Goal: Use online tool/utility: Utilize a website feature to perform a specific function

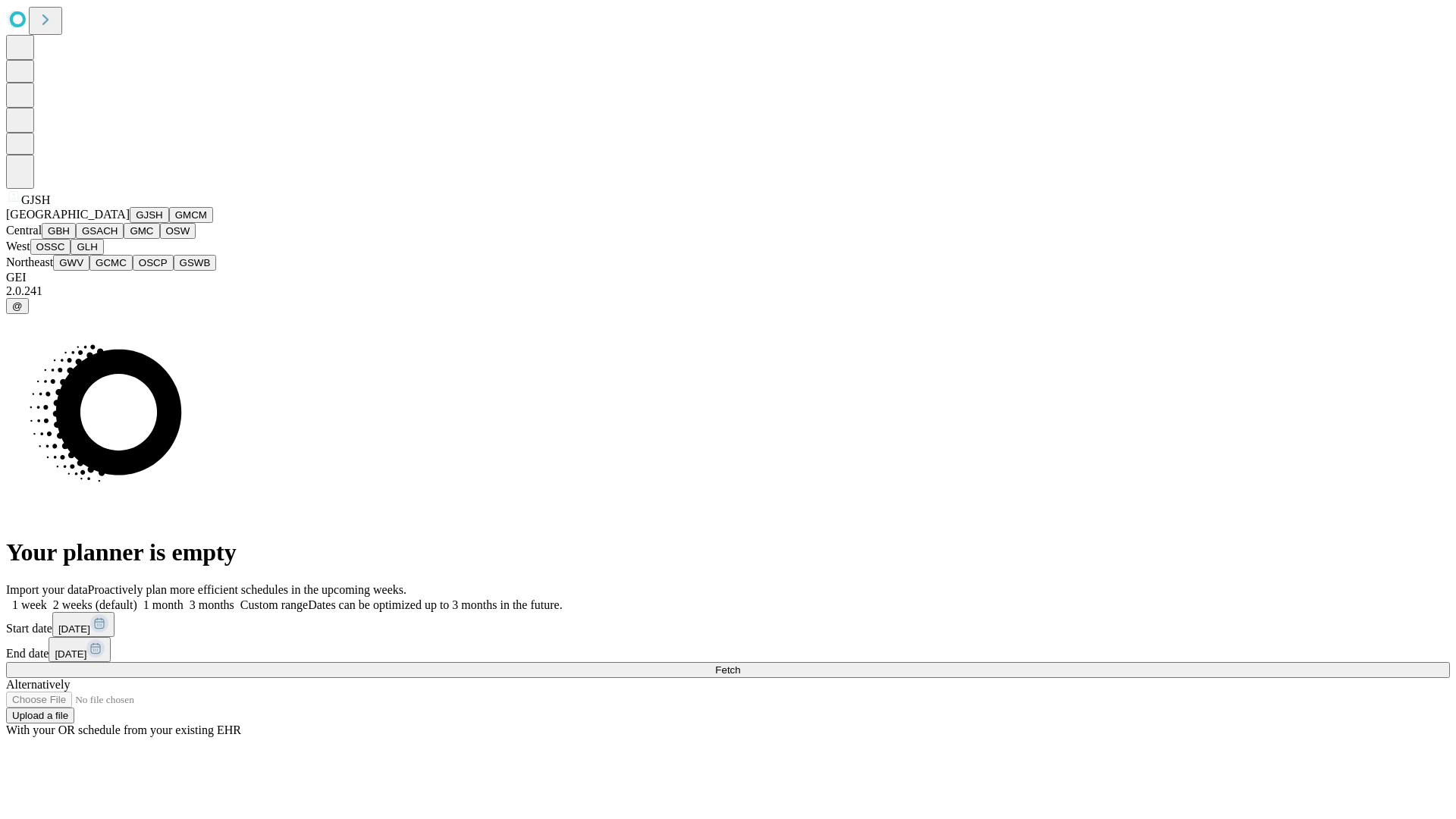
click at [130, 223] on button "GJSH" at bounding box center [150, 215] width 40 height 16
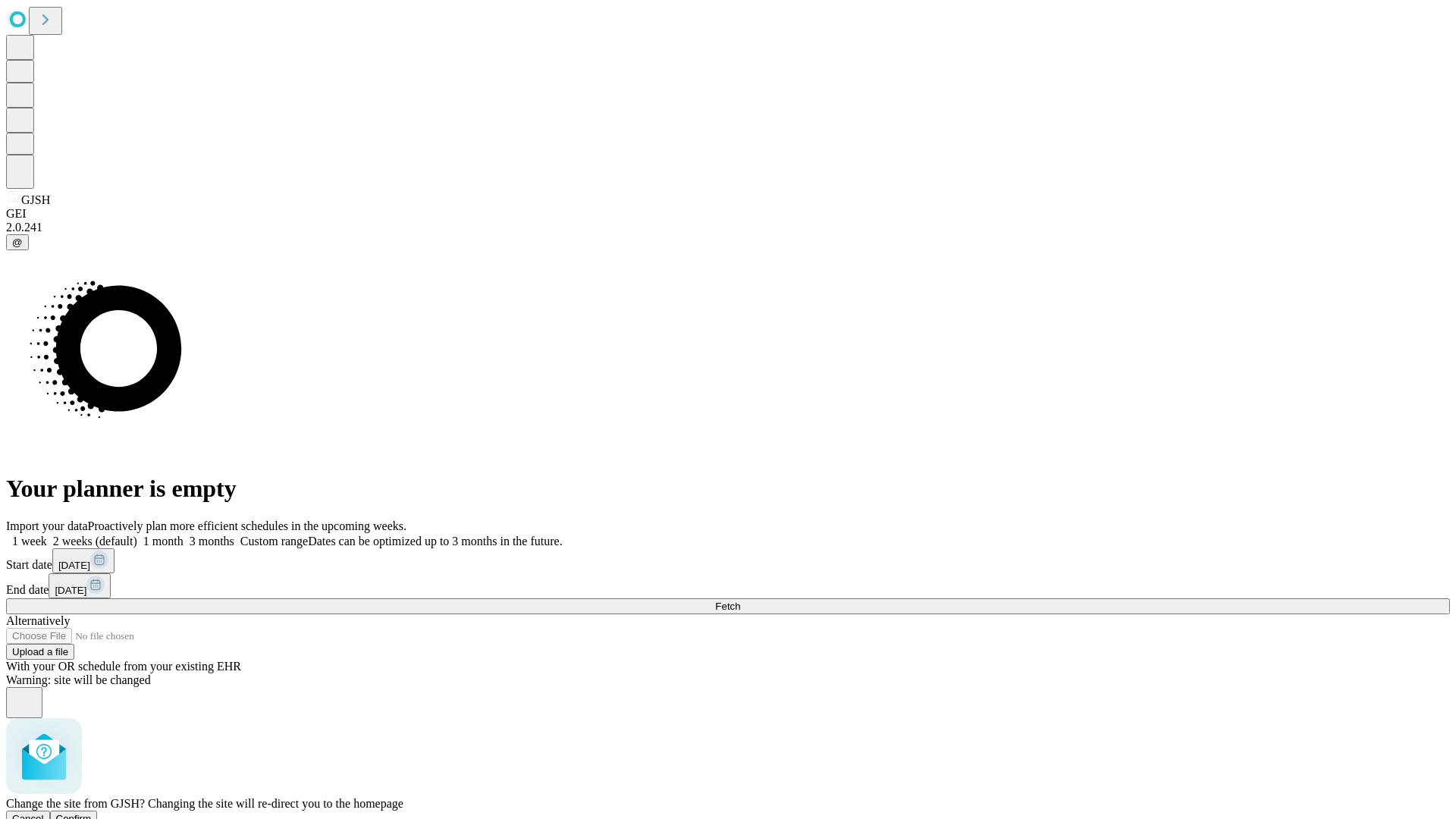
click at [92, 813] on span "Confirm" at bounding box center [73, 819] width 35 height 12
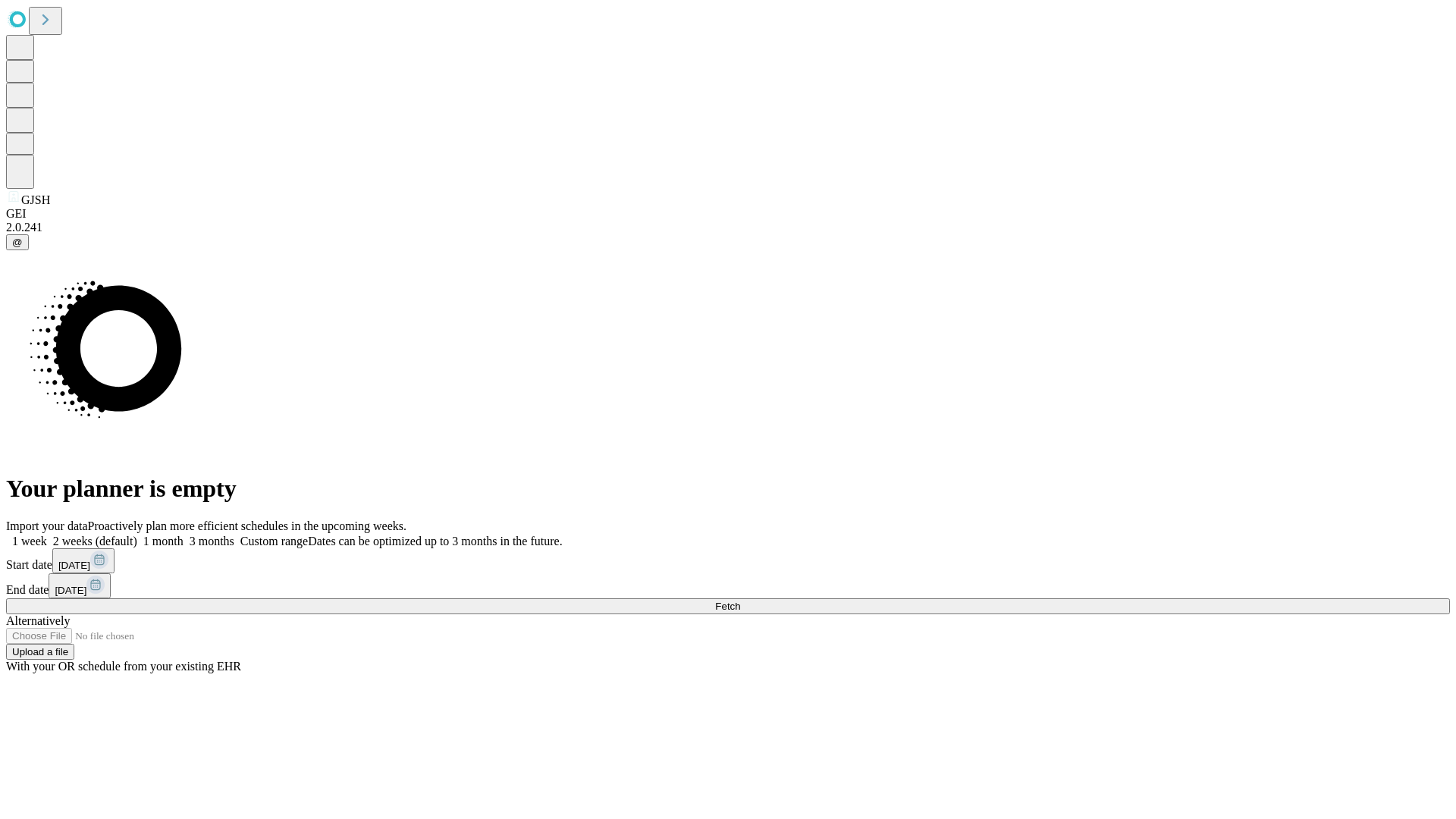
click at [184, 535] on label "1 month" at bounding box center [160, 542] width 46 height 13
click at [740, 601] on span "Fetch" at bounding box center [728, 607] width 25 height 12
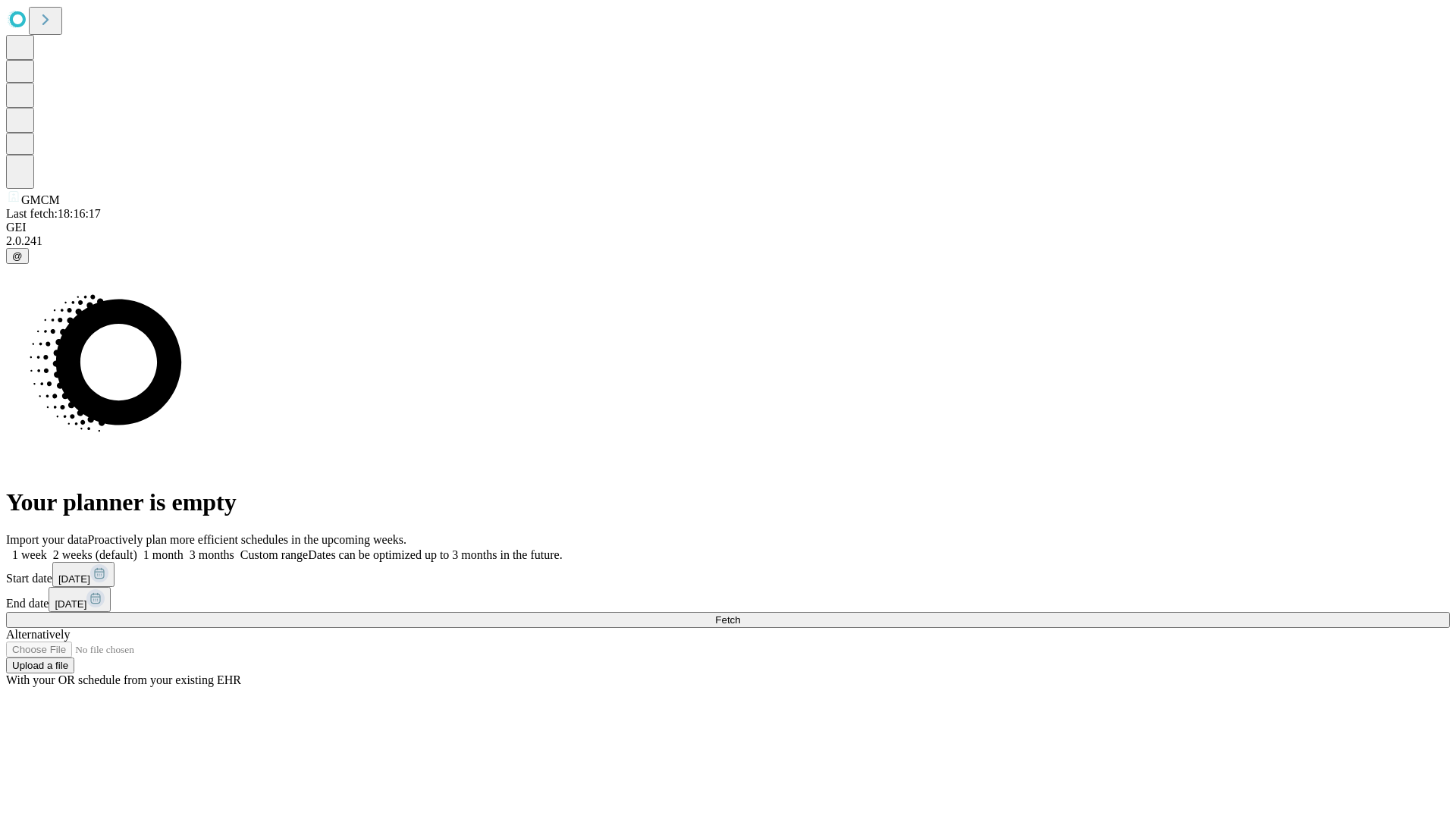
click at [184, 548] on label "1 month" at bounding box center [160, 555] width 46 height 13
click at [740, 614] on span "Fetch" at bounding box center [728, 620] width 25 height 12
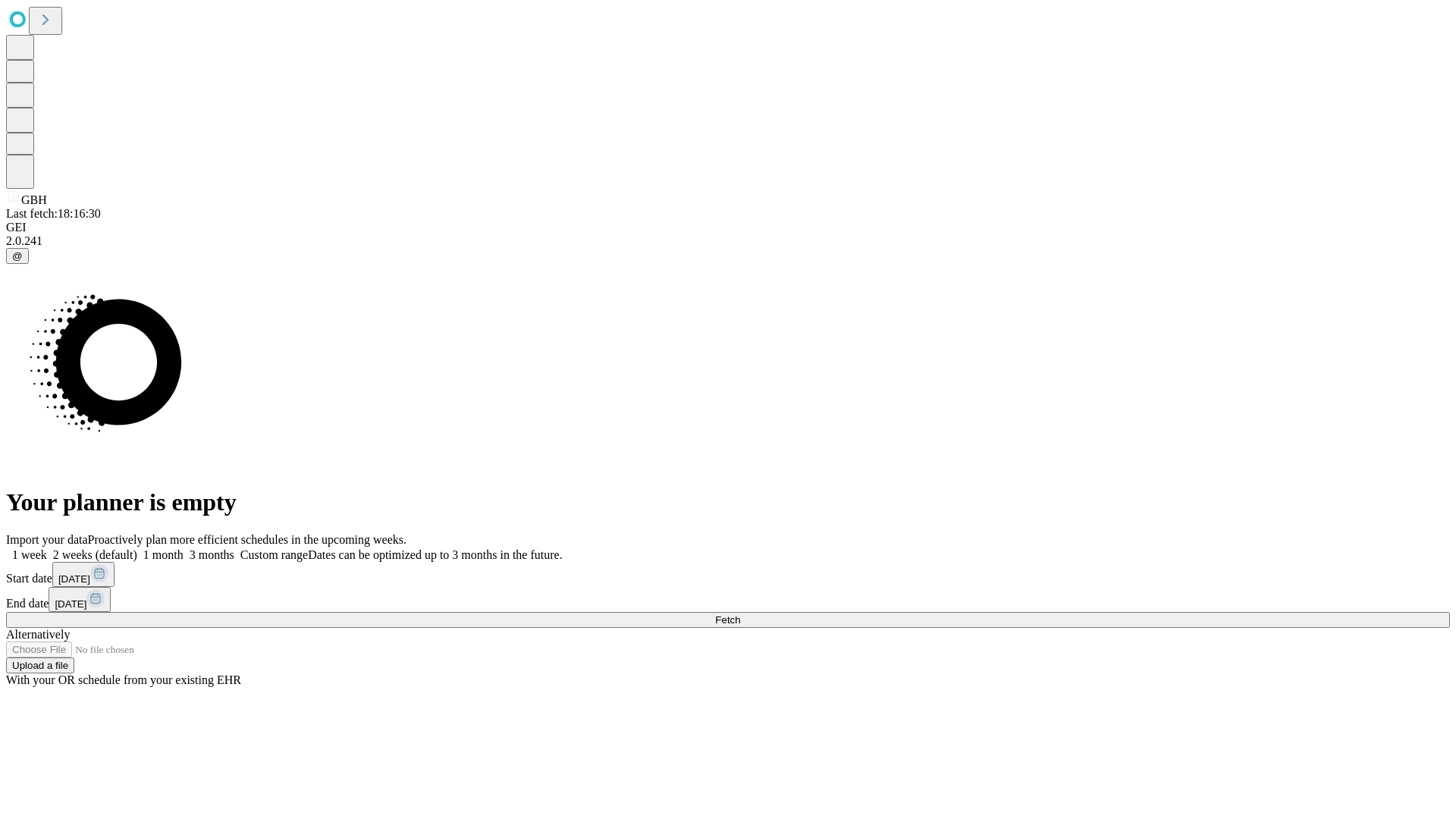
click at [184, 548] on label "1 month" at bounding box center [160, 555] width 46 height 13
click at [740, 614] on span "Fetch" at bounding box center [728, 620] width 25 height 12
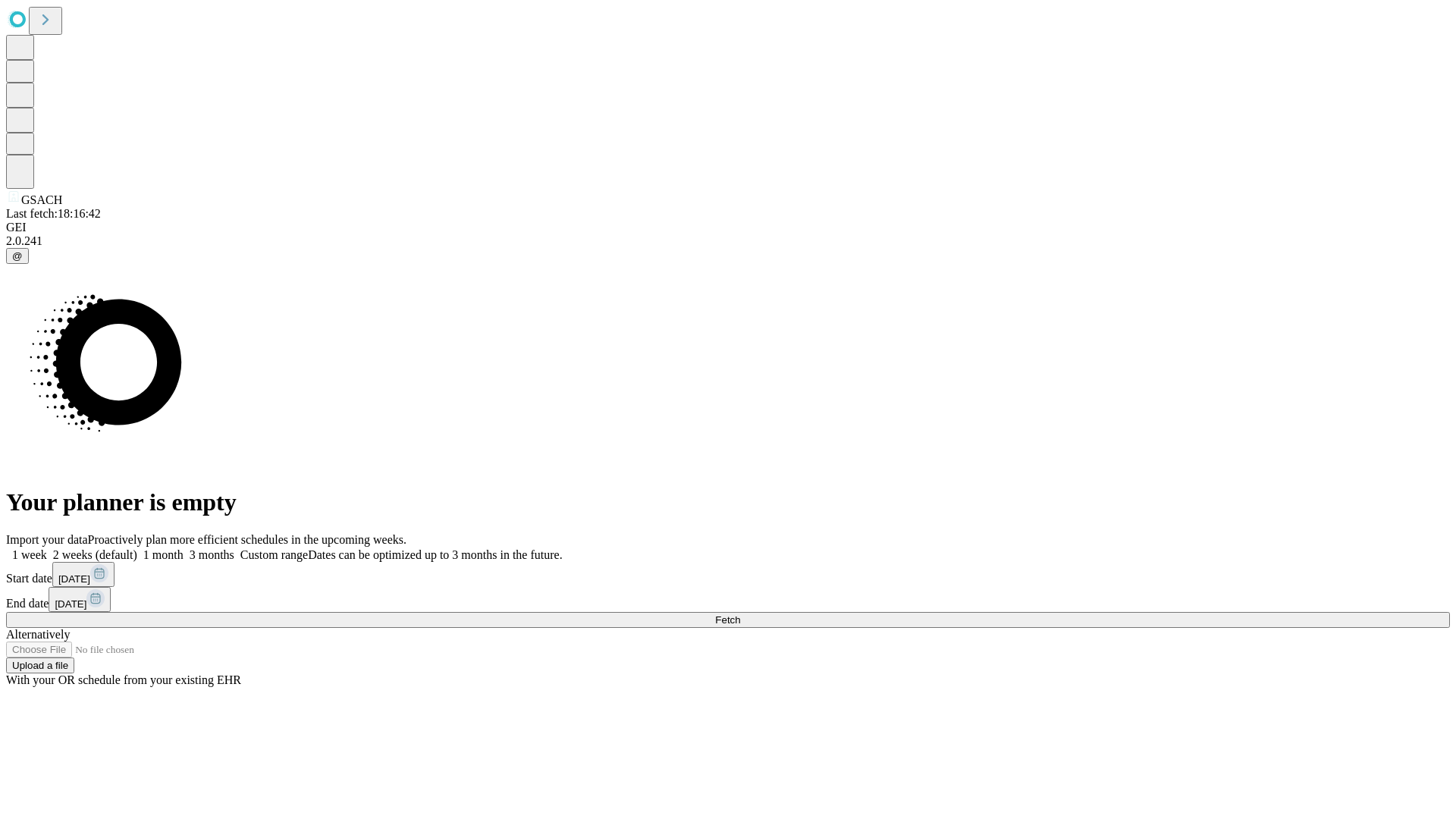
click at [184, 548] on label "1 month" at bounding box center [160, 555] width 46 height 13
click at [740, 614] on span "Fetch" at bounding box center [728, 620] width 25 height 12
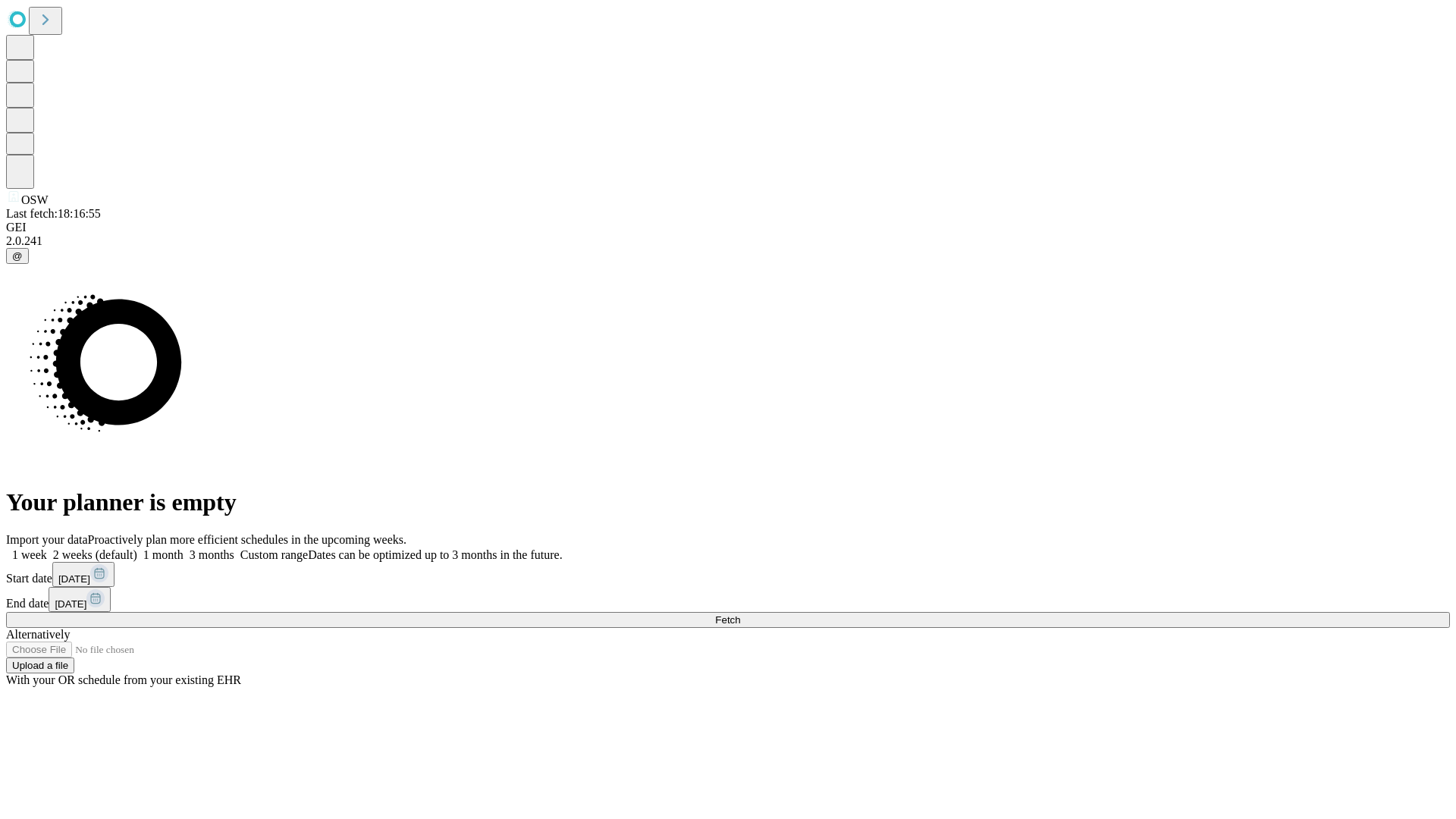
click at [184, 548] on label "1 month" at bounding box center [160, 555] width 46 height 13
click at [740, 614] on span "Fetch" at bounding box center [728, 620] width 25 height 12
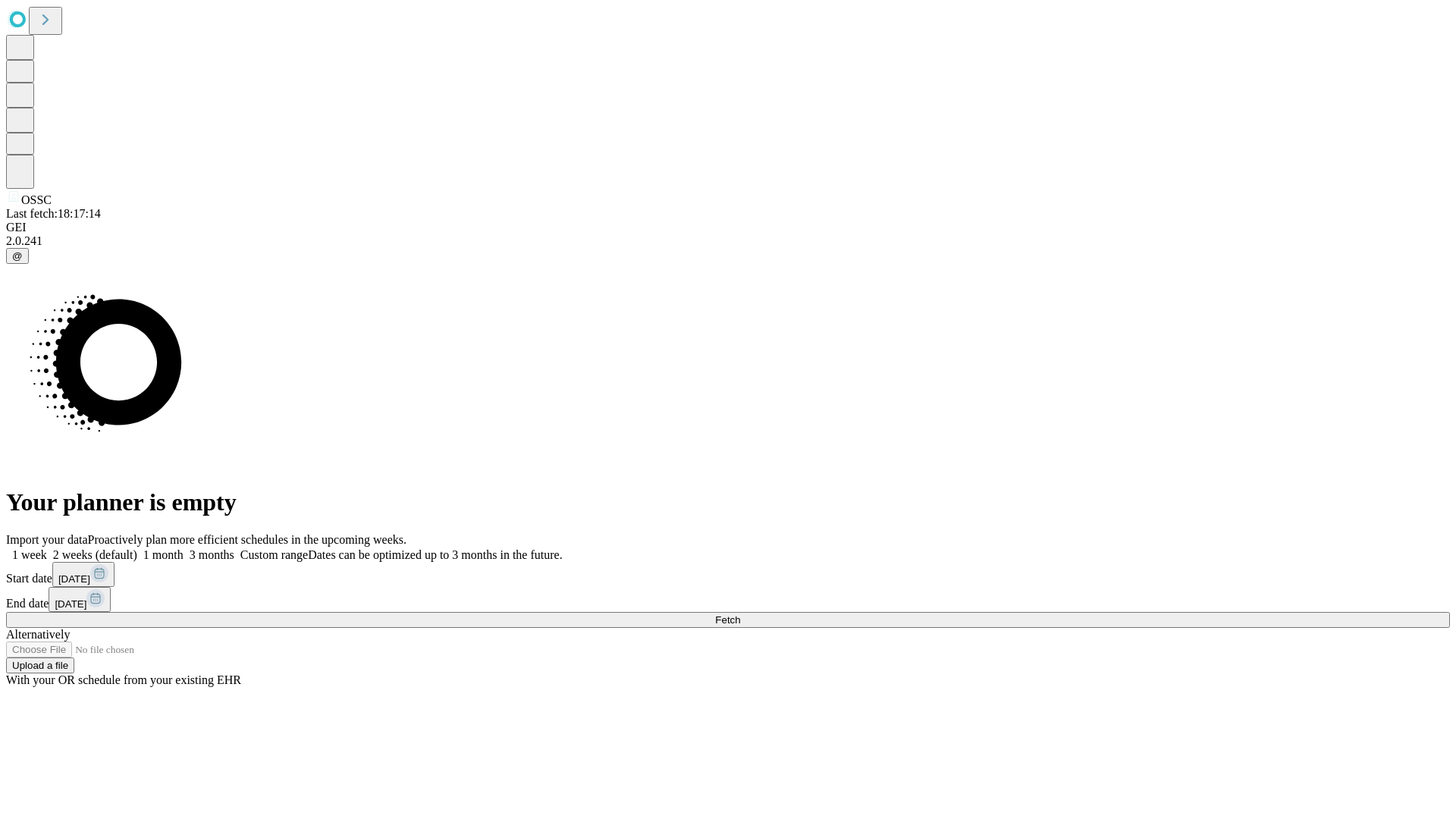
click at [184, 548] on label "1 month" at bounding box center [160, 555] width 46 height 13
click at [740, 614] on span "Fetch" at bounding box center [728, 620] width 25 height 12
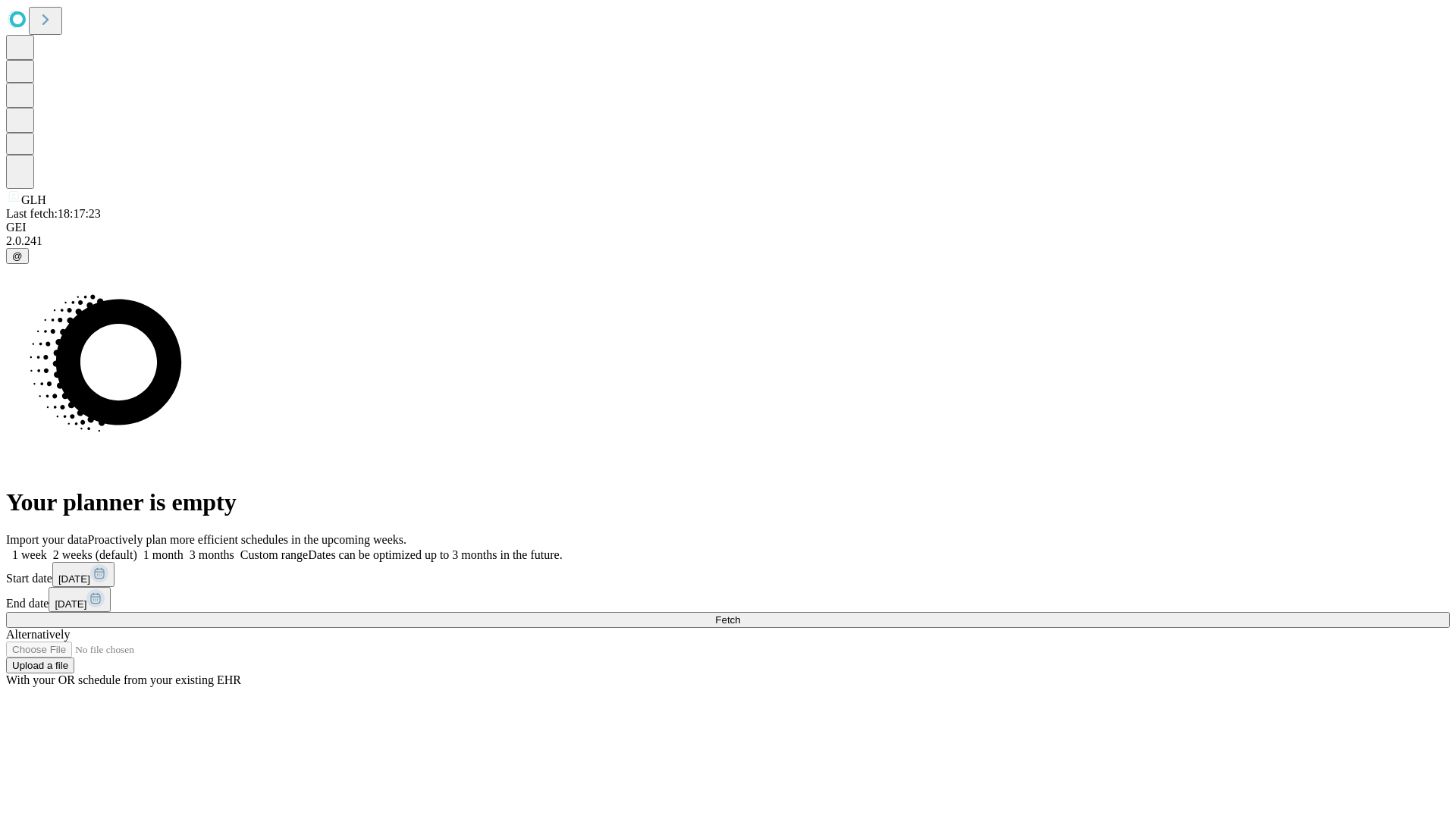
click at [184, 548] on label "1 month" at bounding box center [160, 555] width 46 height 13
click at [740, 614] on span "Fetch" at bounding box center [728, 620] width 25 height 12
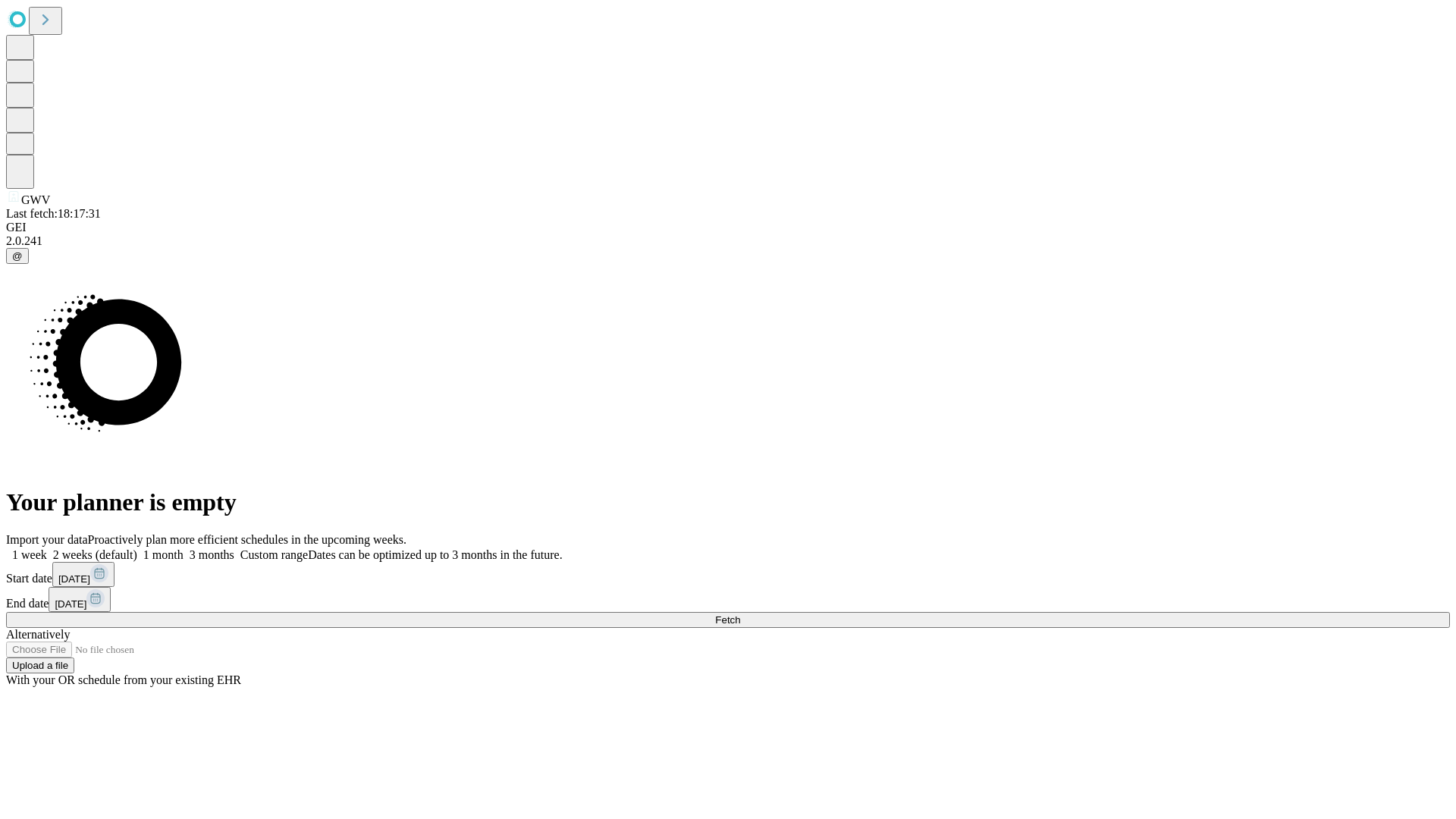
click at [184, 548] on label "1 month" at bounding box center [160, 555] width 46 height 13
click at [740, 614] on span "Fetch" at bounding box center [728, 620] width 25 height 12
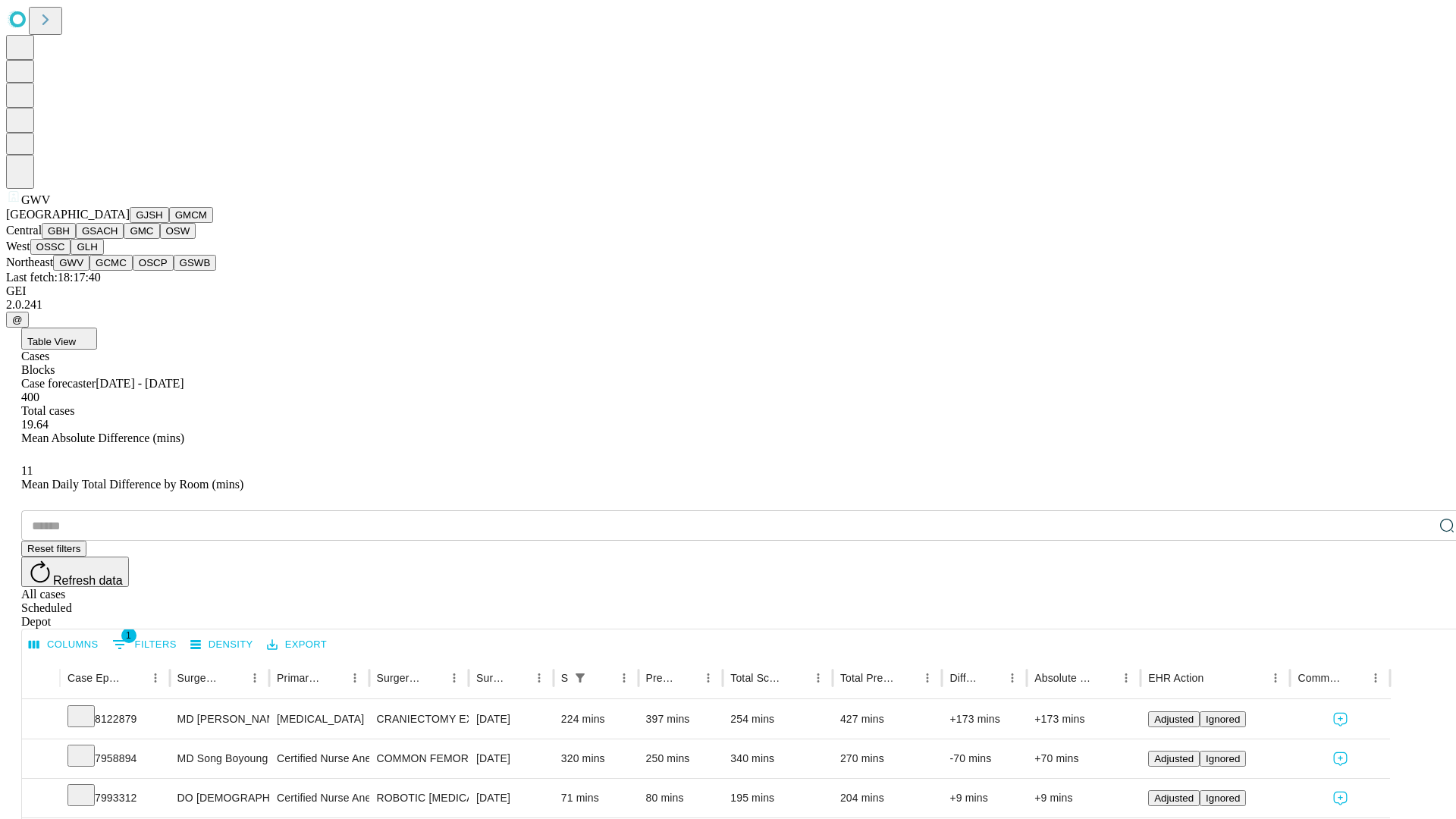
click at [118, 271] on button "GCMC" at bounding box center [111, 263] width 44 height 16
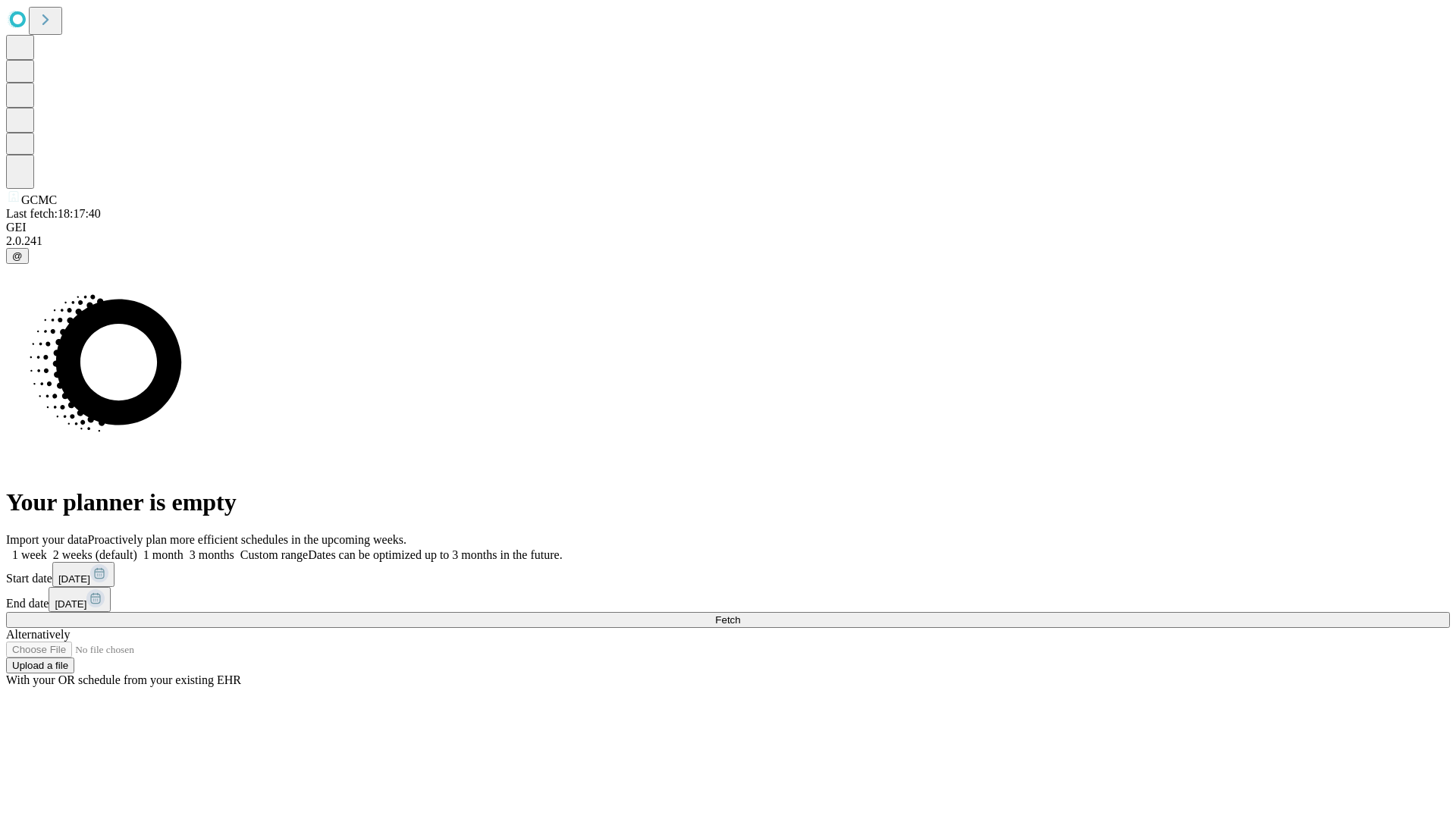
click at [184, 548] on label "1 month" at bounding box center [160, 555] width 46 height 13
click at [740, 614] on span "Fetch" at bounding box center [728, 620] width 25 height 12
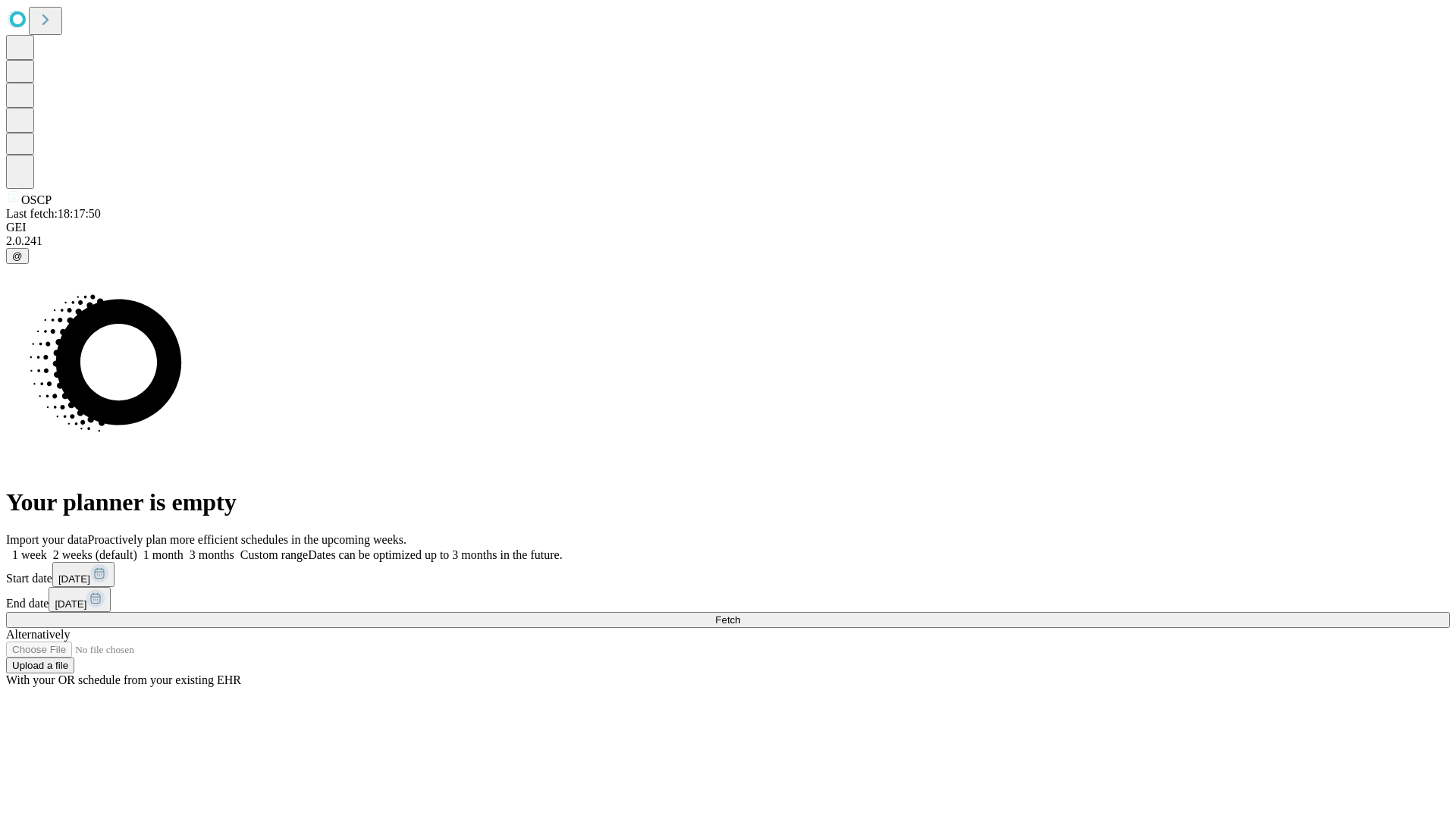
click at [184, 548] on label "1 month" at bounding box center [160, 555] width 46 height 13
click at [740, 614] on span "Fetch" at bounding box center [728, 620] width 25 height 12
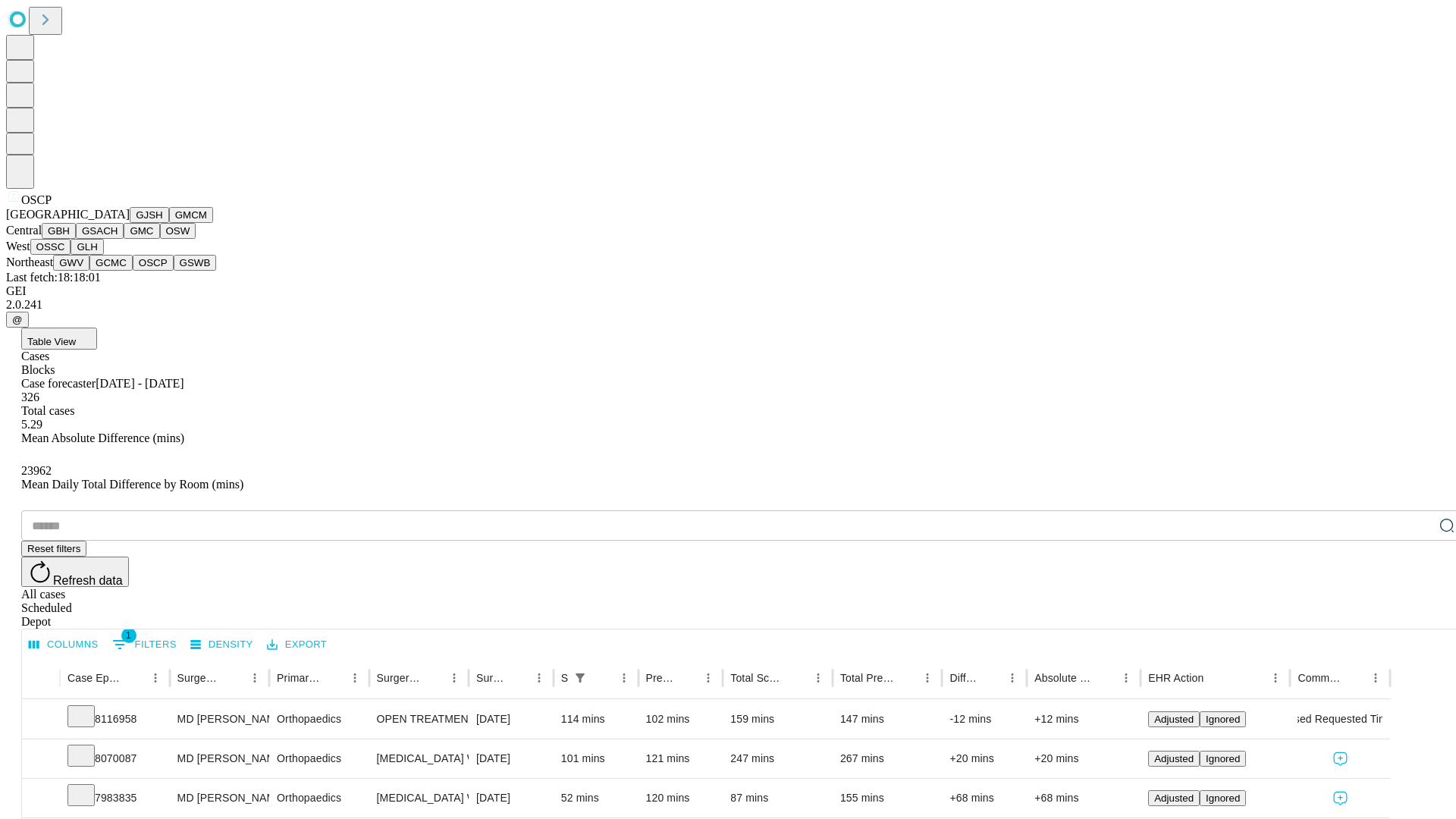
click at [174, 271] on button "GSWB" at bounding box center [195, 263] width 44 height 16
